Goal: Task Accomplishment & Management: Complete application form

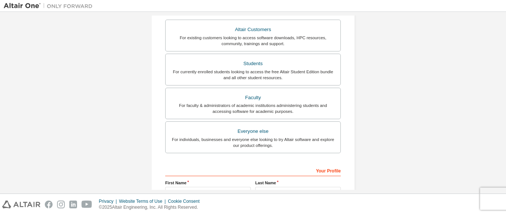
scroll to position [134, 0]
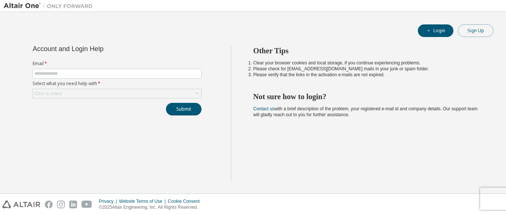
click at [467, 33] on button "Sign Up" at bounding box center [476, 30] width 36 height 13
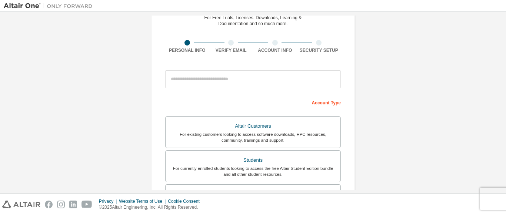
scroll to position [37, 0]
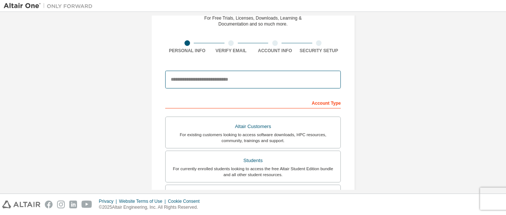
click at [218, 85] on input "email" at bounding box center [253, 80] width 176 height 18
type input "****"
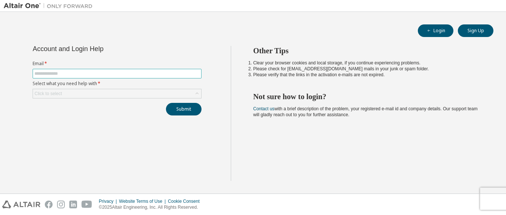
click at [75, 70] on span at bounding box center [117, 74] width 169 height 10
click at [83, 73] on input "text" at bounding box center [116, 74] width 165 height 6
click at [97, 124] on div "Account and Login Help Email * Select what you need help with * Click to select…" at bounding box center [117, 113] width 227 height 135
click at [479, 35] on button "Sign Up" at bounding box center [476, 30] width 36 height 13
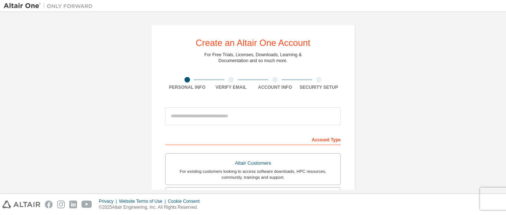
click at [320, 141] on div "Account Type" at bounding box center [253, 139] width 176 height 12
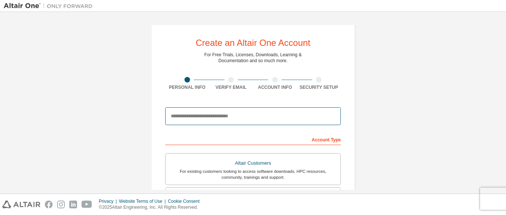
click at [196, 121] on input "email" at bounding box center [253, 116] width 176 height 18
